Goal: Information Seeking & Learning: Learn about a topic

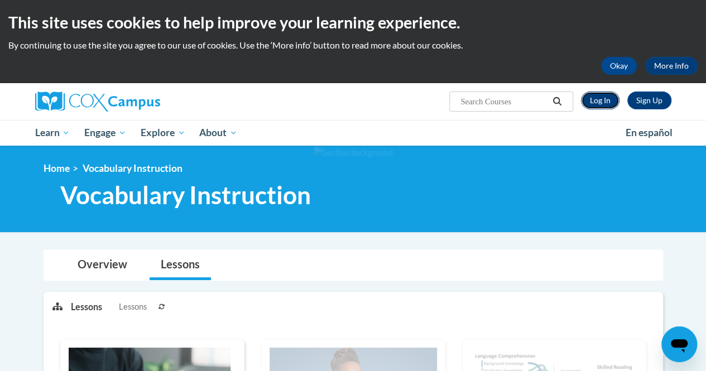
click at [595, 100] on link "Log In" at bounding box center [600, 101] width 39 height 18
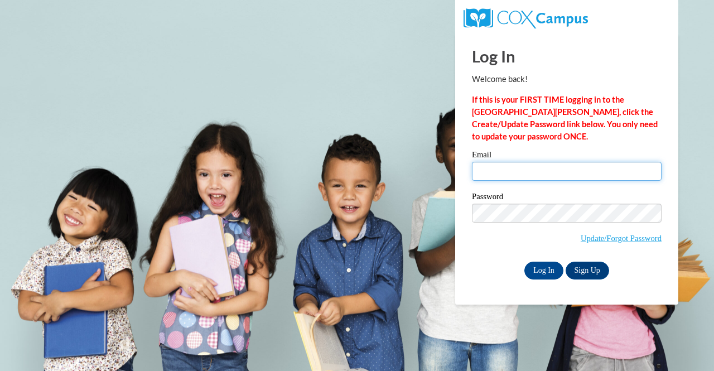
click at [531, 170] on input "Email" at bounding box center [567, 171] width 190 height 19
type input "smcole5638@ung.edu"
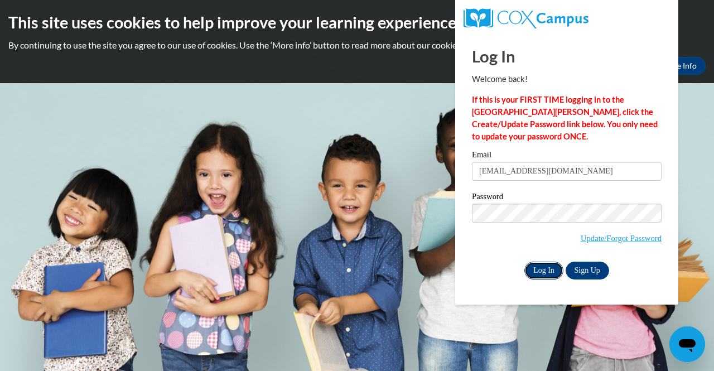
click at [538, 273] on input "Log In" at bounding box center [544, 271] width 39 height 18
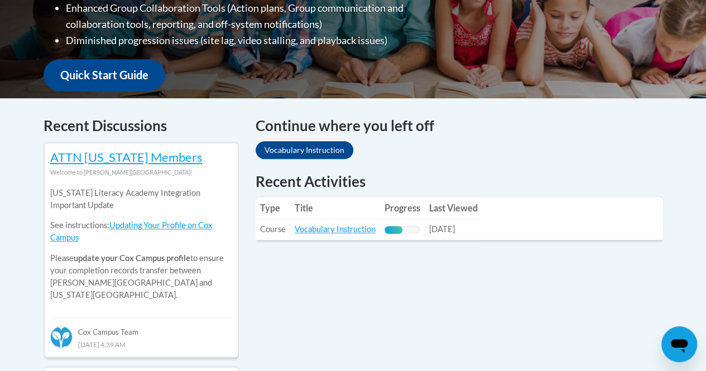
scroll to position [391, 0]
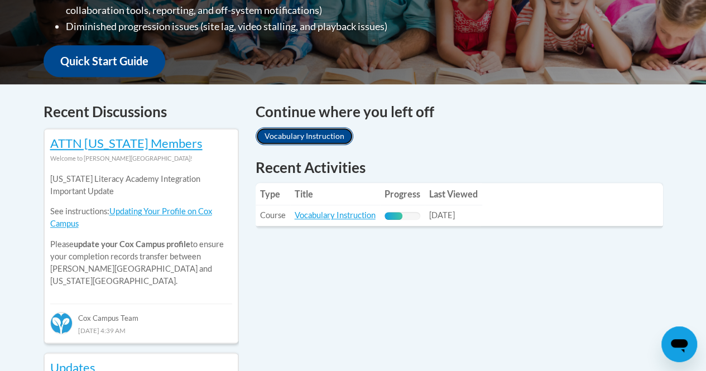
click at [295, 137] on link "Vocabulary Instruction" at bounding box center [305, 136] width 98 height 18
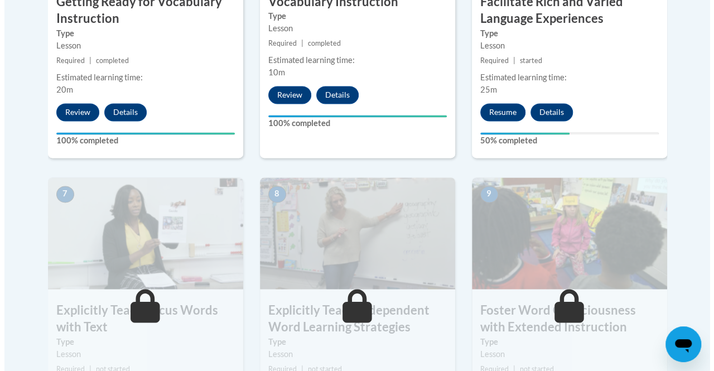
scroll to position [824, 0]
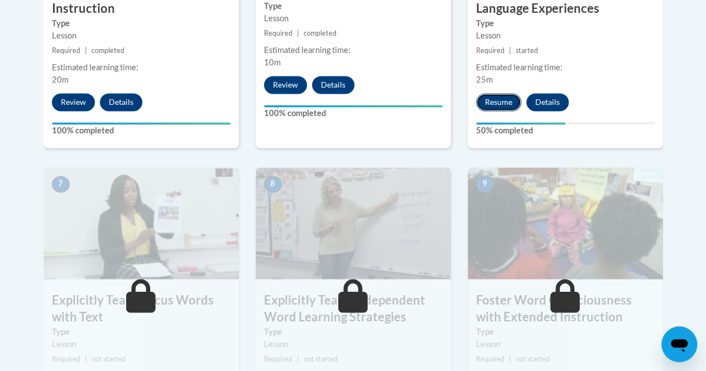
click at [488, 96] on button "Resume" at bounding box center [498, 102] width 45 height 18
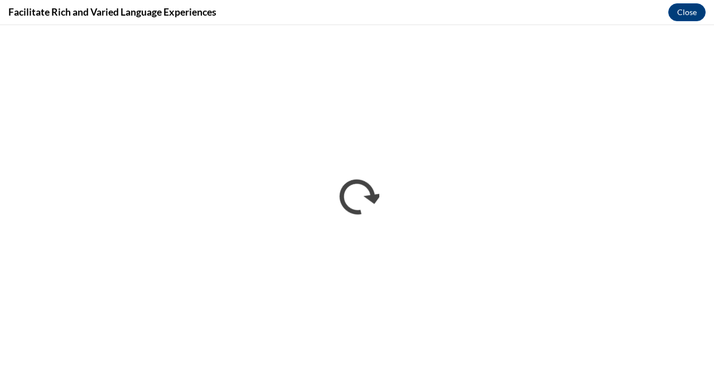
scroll to position [0, 0]
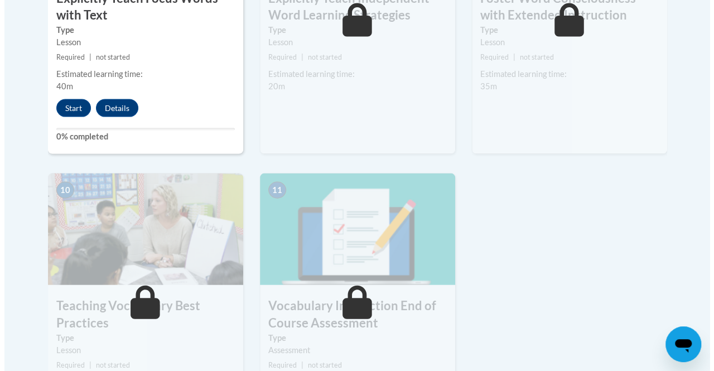
scroll to position [1116, 0]
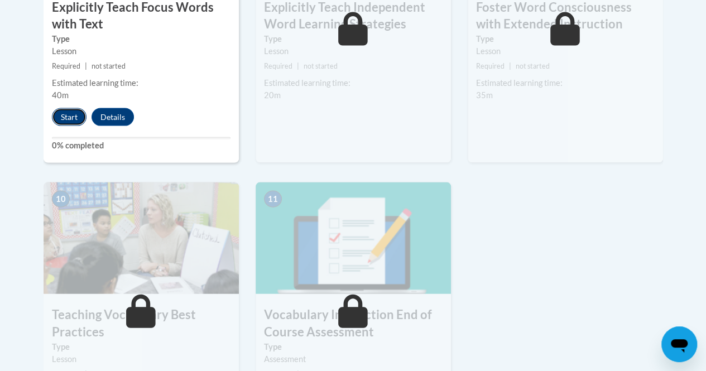
click at [69, 114] on button "Start" at bounding box center [69, 117] width 35 height 18
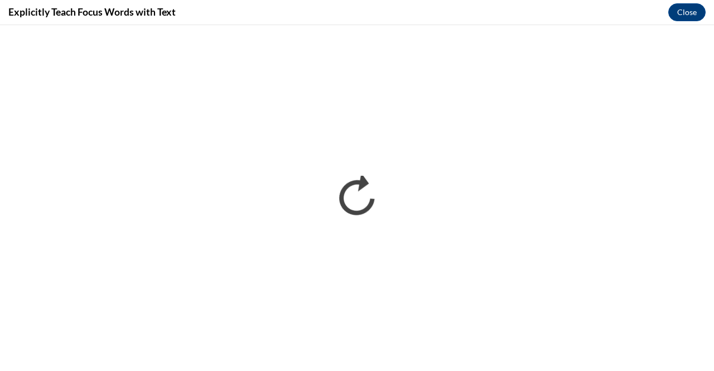
scroll to position [0, 0]
